Goal: Answer question/provide support: Answer question/provide support

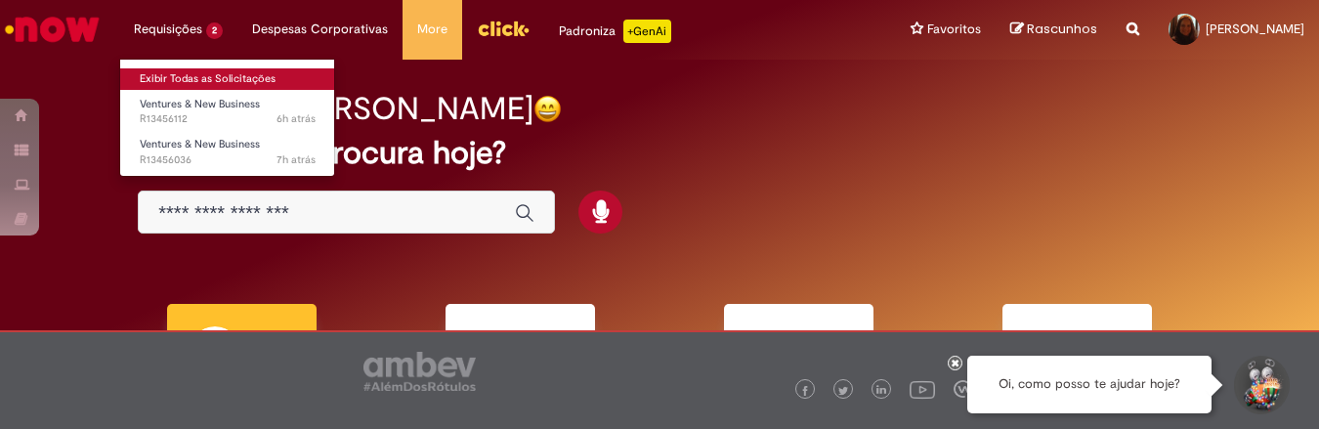
click at [179, 72] on link "Exibir Todas as Solicitações" at bounding box center [227, 78] width 215 height 21
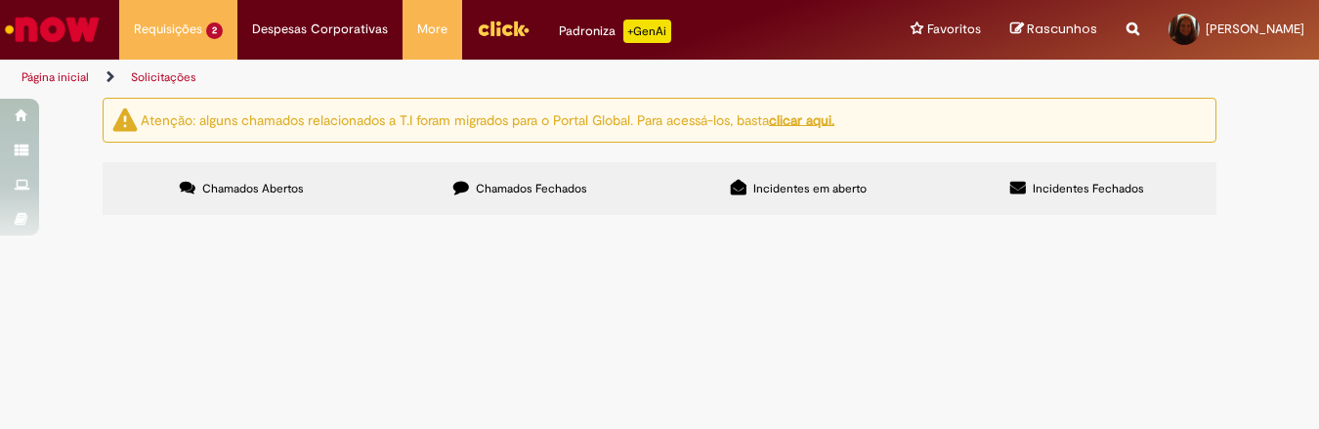
click at [0, 0] on span "28/08 - NF; 634 - L R HANG - VCT: 01/09 CC: SALES" at bounding box center [0, 0] width 0 height 0
click at [0, 0] on span "28/08 - NF: 640 - L R HANG - VCT: 01/09 CC: SALES" at bounding box center [0, 0] width 0 height 0
click at [0, 0] on td "28/08 - NF: 640 - L R HANG - VCT: 01/09 CC: SALES" at bounding box center [0, 0] width 0 height 0
click at [0, 0] on span "28/08 - NF: 640 - L R HANG - VCT: 01/09 CC: SALES" at bounding box center [0, 0] width 0 height 0
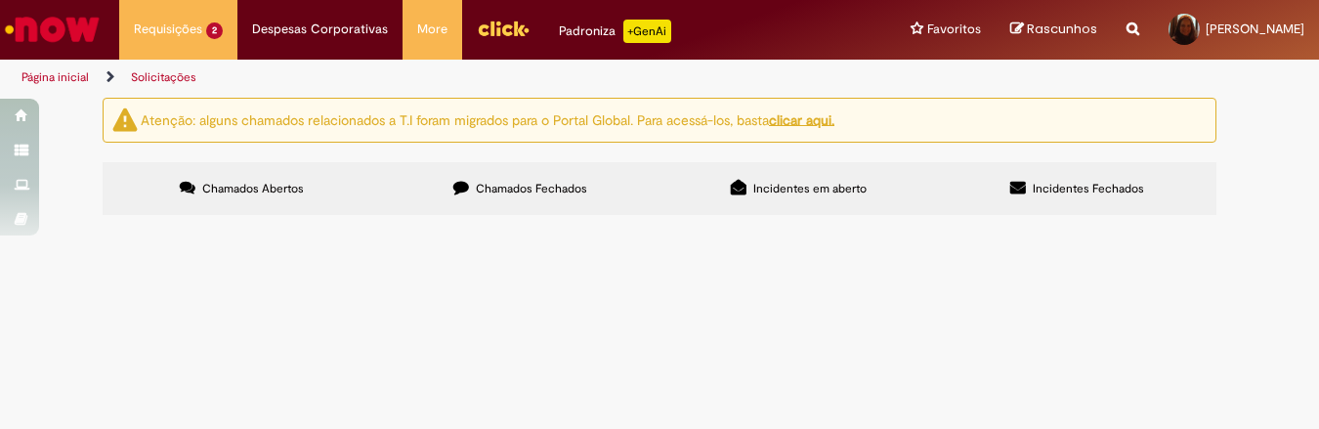
click at [0, 0] on span "28/08 - NF; 634 - L R HANG - VCT: 01/09 CC: SALES" at bounding box center [0, 0] width 0 height 0
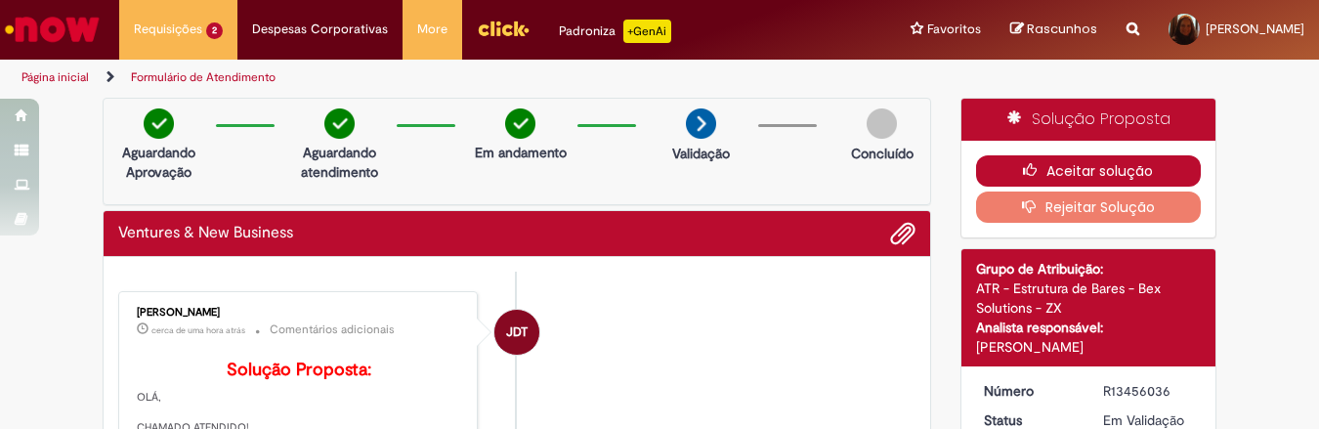
click at [1078, 177] on button "Aceitar solução" at bounding box center [1089, 170] width 226 height 31
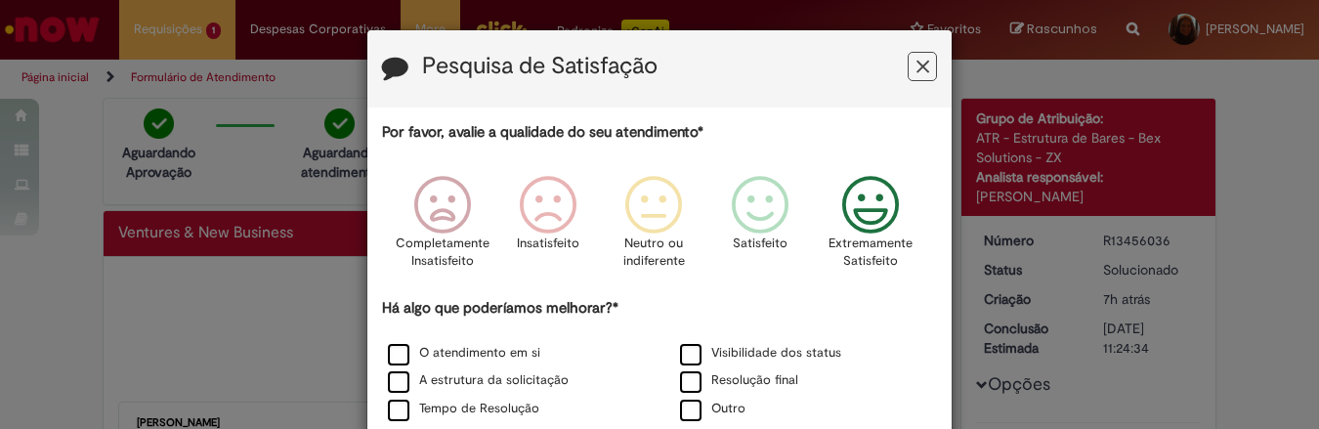
click at [872, 212] on icon "Feedback" at bounding box center [870, 205] width 73 height 59
click at [501, 363] on div "O atendimento em si" at bounding box center [513, 354] width 288 height 24
click at [432, 348] on label "O atendimento em si" at bounding box center [464, 353] width 152 height 19
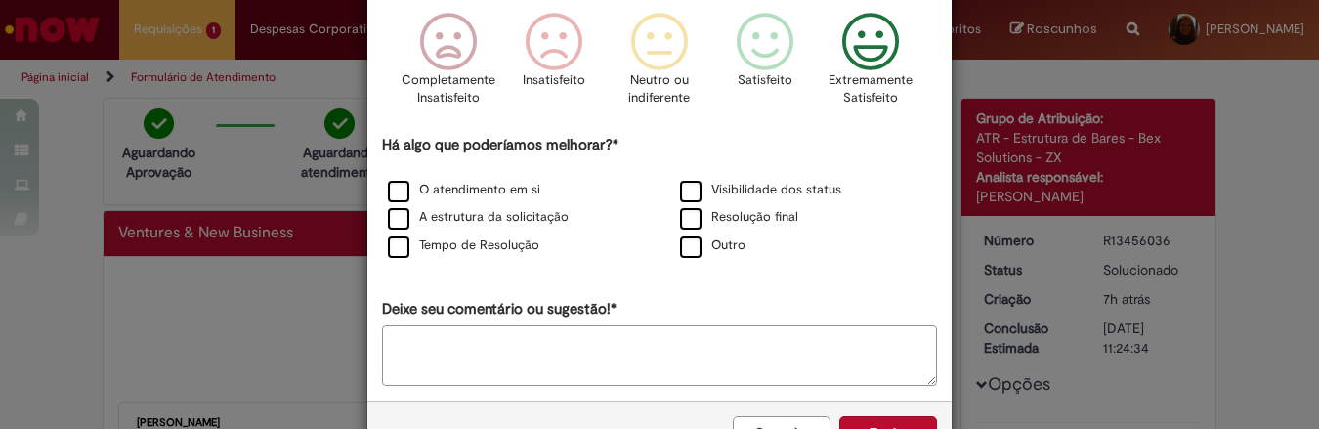
scroll to position [229, 0]
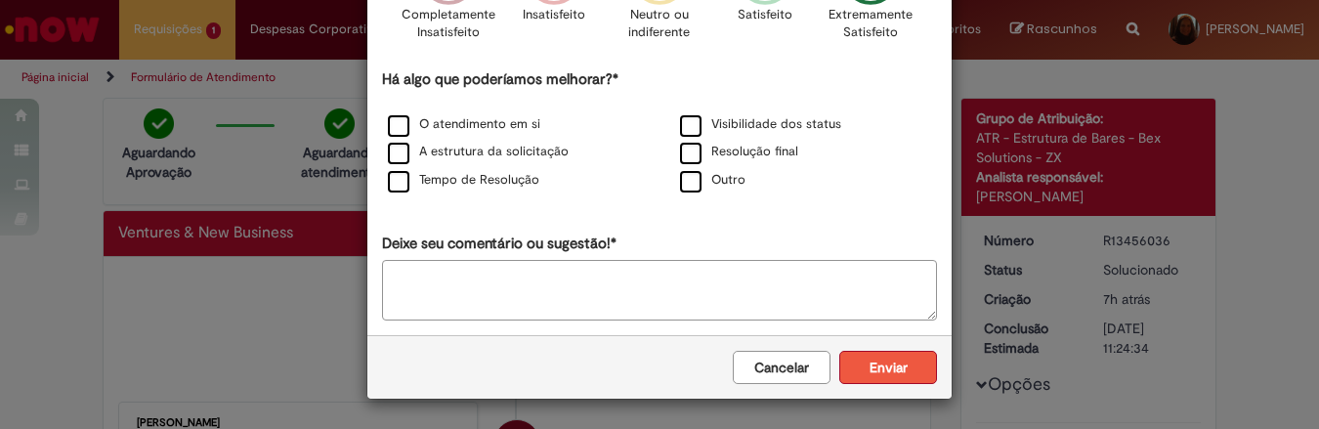
click at [877, 373] on button "Enviar" at bounding box center [888, 367] width 98 height 33
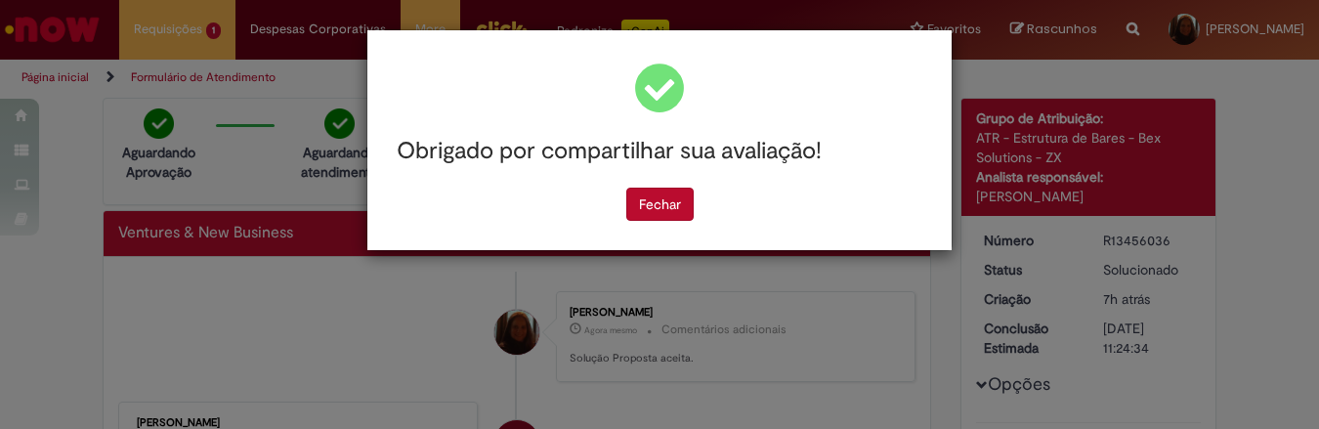
scroll to position [0, 0]
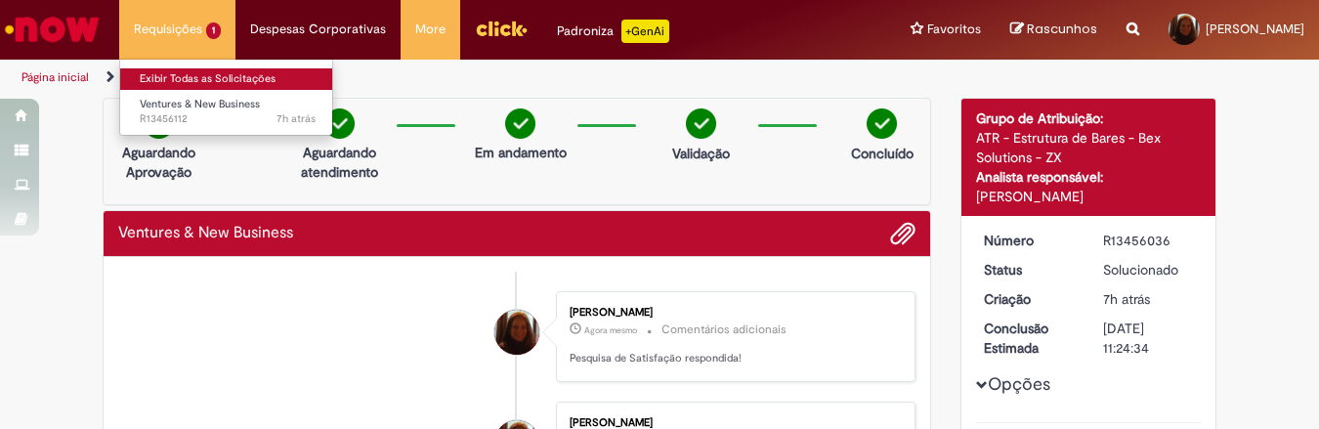
click at [139, 75] on link "Exibir Todas as Solicitações" at bounding box center [227, 78] width 215 height 21
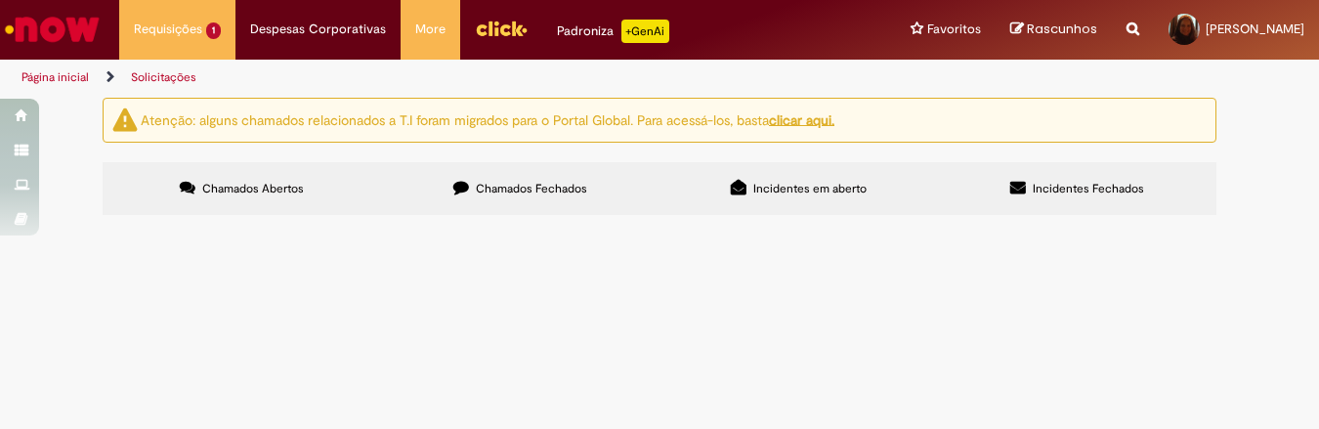
click at [0, 0] on span "28/08 - NF: 640 - L R HANG - VCT: 01/09 CC: SALES" at bounding box center [0, 0] width 0 height 0
click at [0, 0] on span "Em Validação" at bounding box center [0, 0] width 0 height 0
click at [0, 0] on span "28/08 - NF: 640 - L R HANG - VCT: 01/09 CC: SALES" at bounding box center [0, 0] width 0 height 0
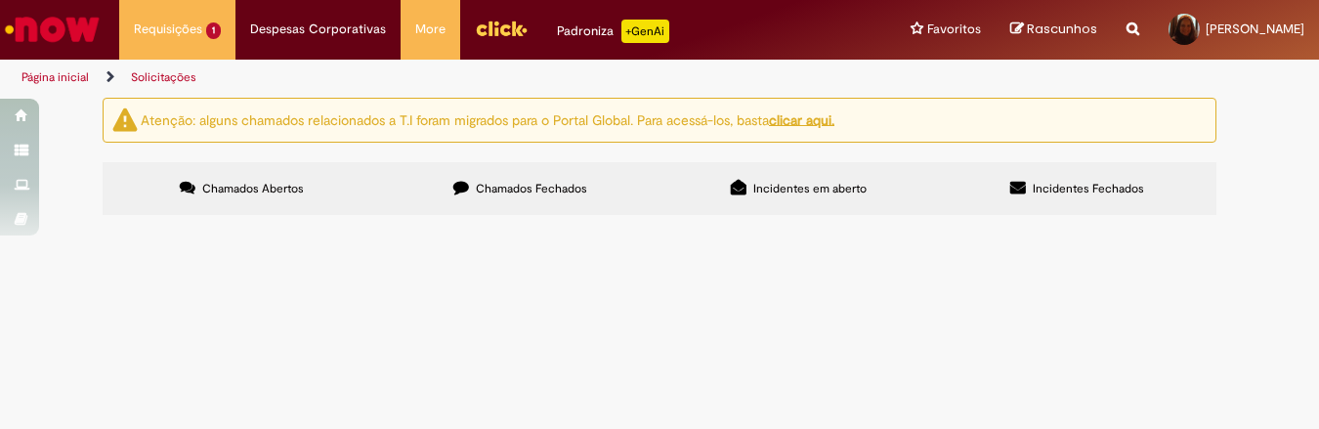
click at [0, 0] on span "28/08 - NF: 640 - L R HANG - VCT: 01/09 CC: SALES" at bounding box center [0, 0] width 0 height 0
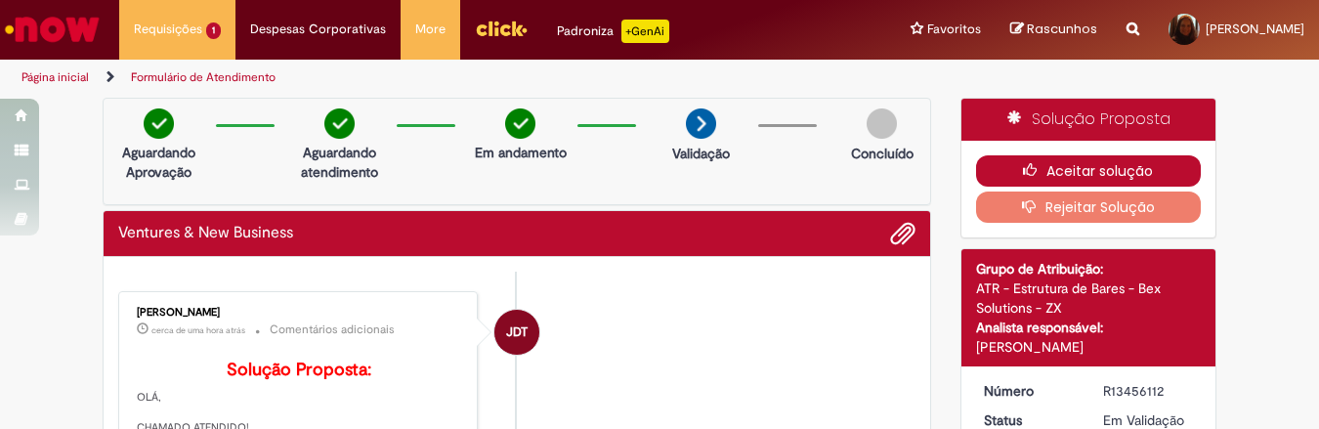
click at [1067, 178] on button "Aceitar solução" at bounding box center [1089, 170] width 226 height 31
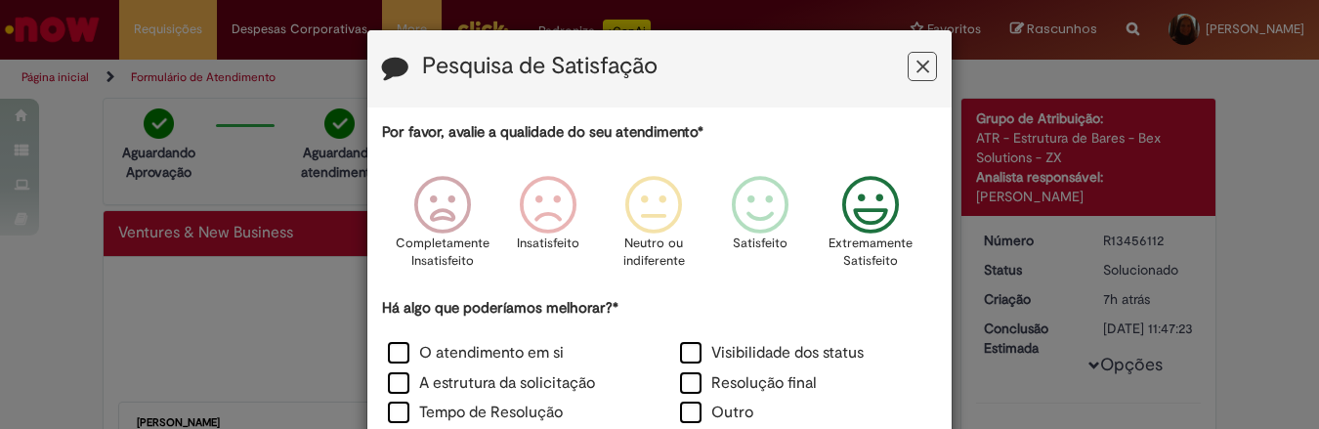
click at [883, 217] on icon "Feedback" at bounding box center [870, 205] width 73 height 59
click at [453, 345] on label "O atendimento em si" at bounding box center [476, 353] width 176 height 22
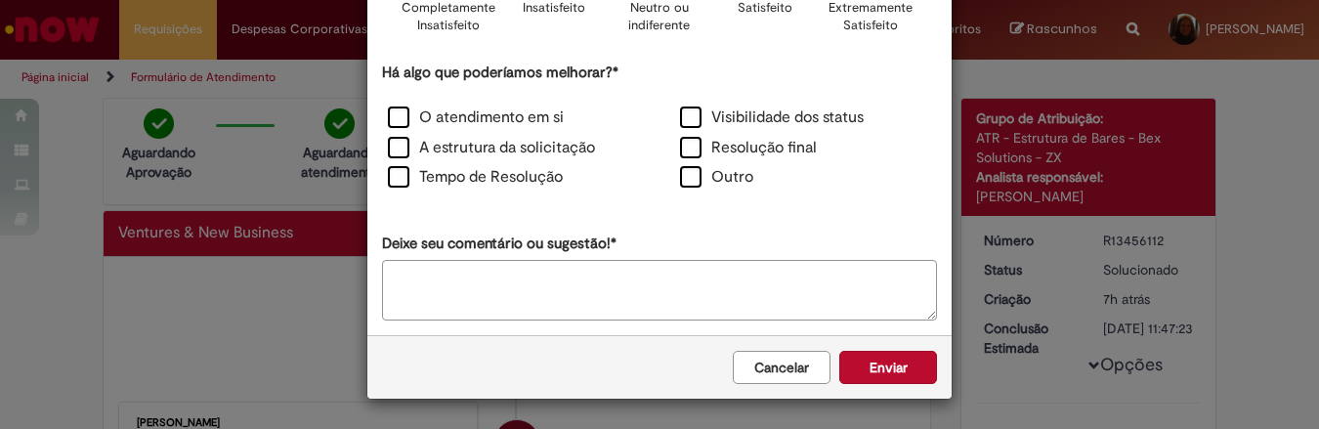
click at [856, 387] on div "Cancelar Enviar" at bounding box center [659, 366] width 584 height 63
click at [858, 368] on button "Enviar" at bounding box center [888, 367] width 98 height 33
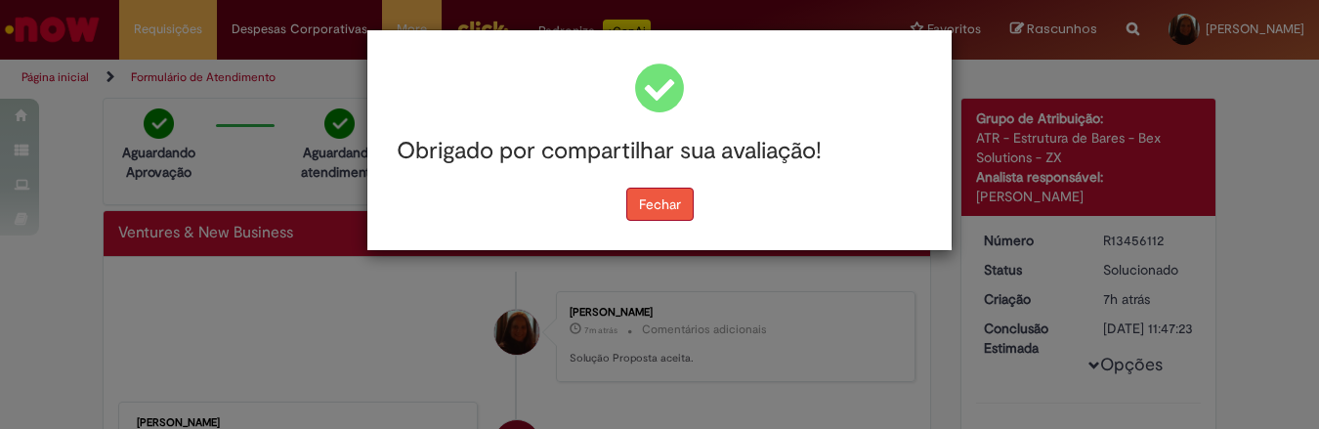
click at [663, 198] on button "Fechar" at bounding box center [659, 204] width 67 height 33
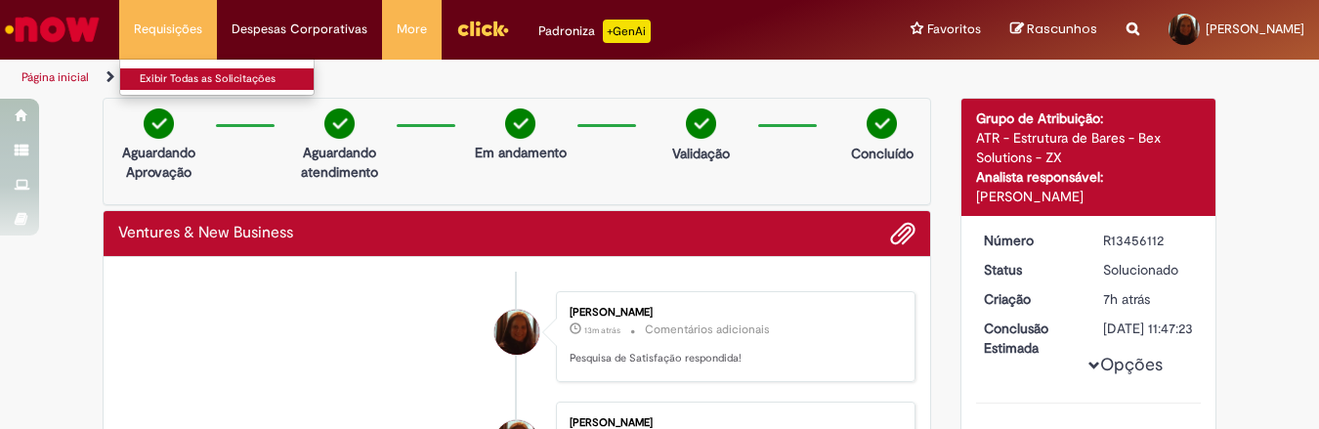
click at [180, 76] on link "Exibir Todas as Solicitações" at bounding box center [227, 78] width 215 height 21
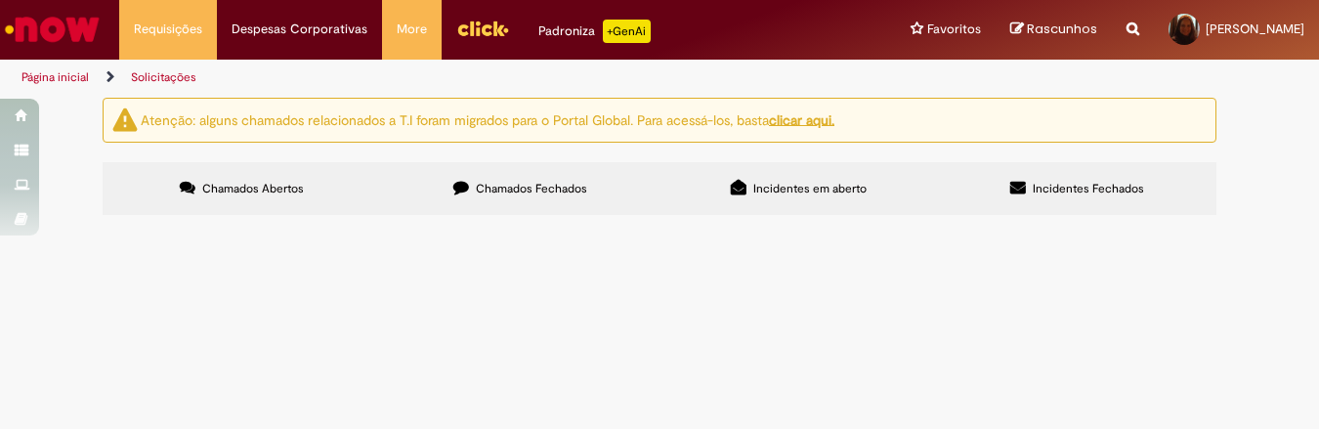
click at [552, 179] on label "Chamados Fechados" at bounding box center [520, 188] width 278 height 53
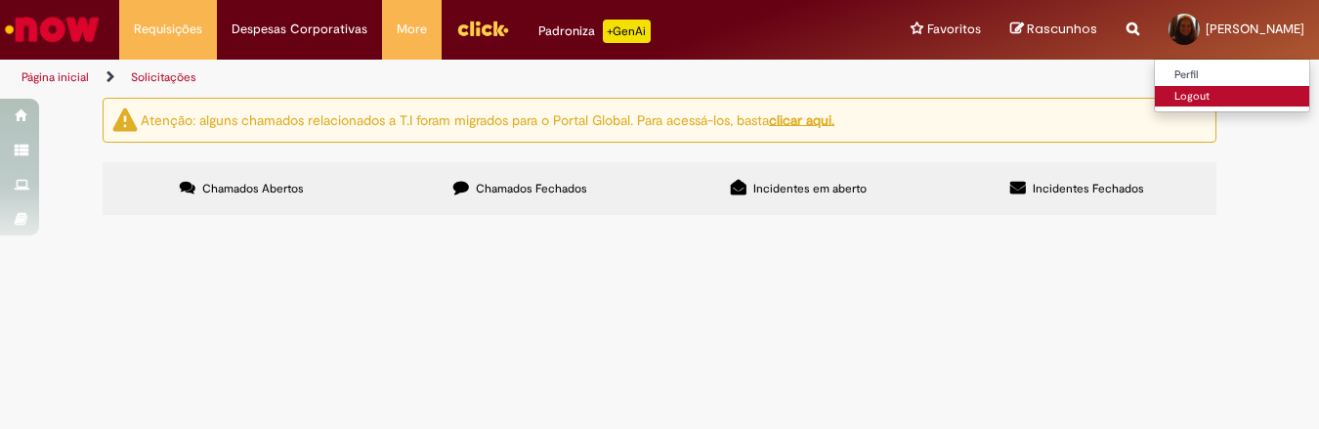
click at [1155, 102] on link "Logout" at bounding box center [1232, 96] width 154 height 21
